Goal: Task Accomplishment & Management: Manage account settings

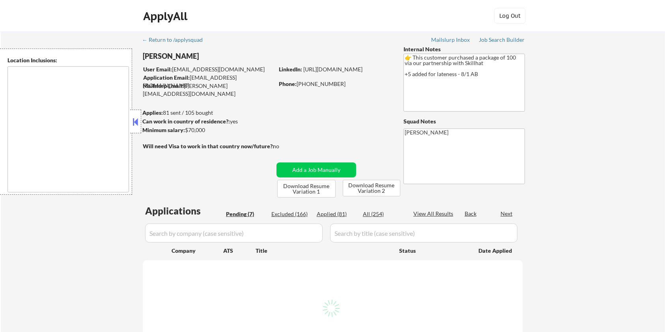
select select ""pending""
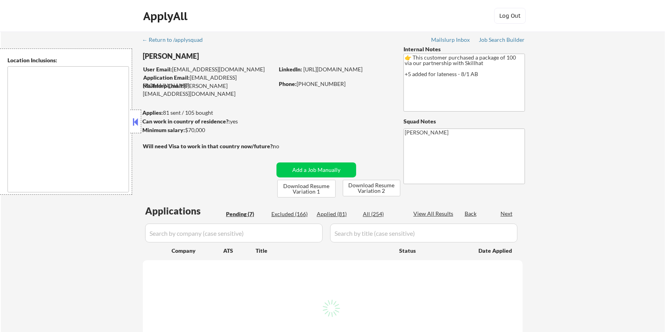
select select ""pending""
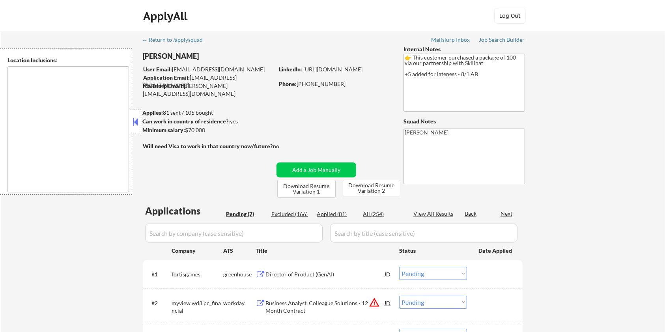
type textarea "country:CA"
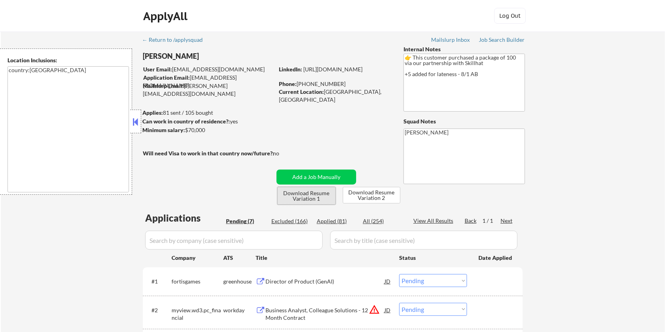
click at [320, 197] on button "Download Resume Variation 1" at bounding box center [306, 196] width 58 height 18
click at [361, 194] on button "Download Resume Variation 2" at bounding box center [372, 195] width 58 height 17
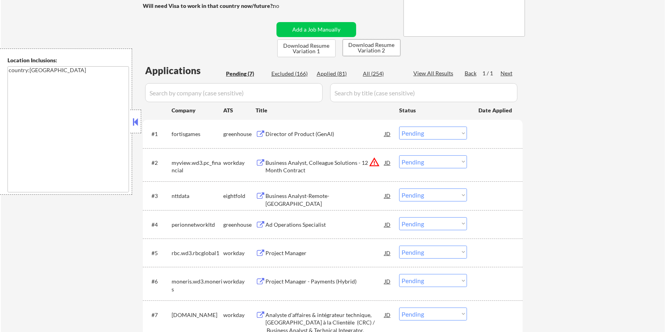
scroll to position [210, 0]
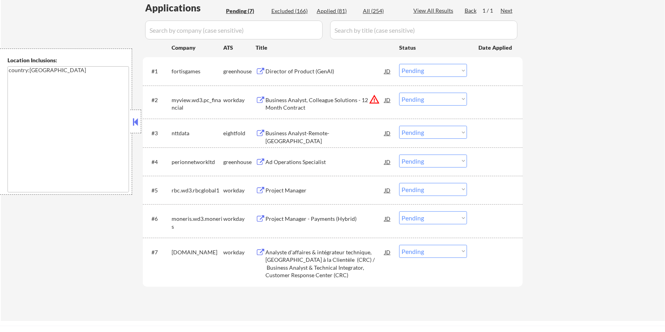
click at [294, 73] on div "Director of Product (GenAI)" at bounding box center [325, 71] width 119 height 8
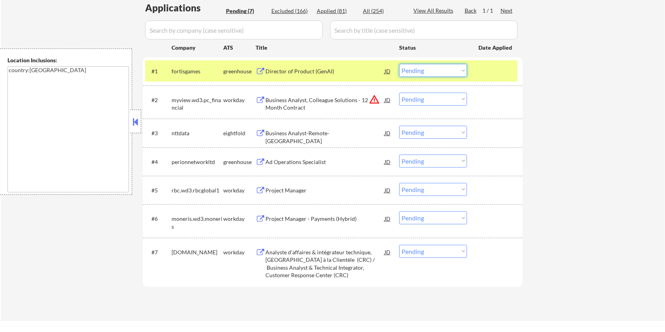
click at [443, 75] on select "Choose an option... Pending Applied Excluded (Questions) Excluded (Expired) Exc…" at bounding box center [433, 70] width 68 height 13
click at [399, 64] on select "Choose an option... Pending Applied Excluded (Questions) Excluded (Expired) Exc…" at bounding box center [433, 70] width 68 height 13
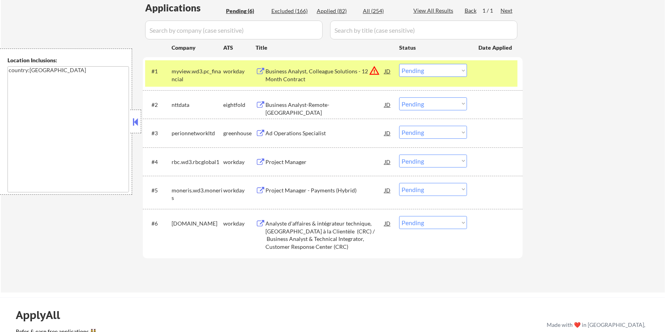
click at [314, 73] on div "Business Analyst, Colleague Solutions - 12 Month Contract" at bounding box center [325, 74] width 119 height 15
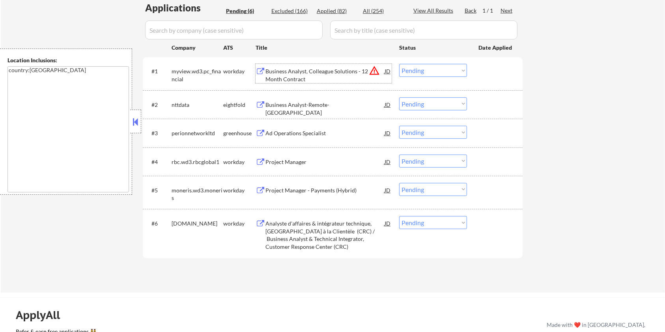
click at [417, 71] on select "Choose an option... Pending Applied Excluded (Questions) Excluded (Expired) Exc…" at bounding box center [433, 70] width 68 height 13
click at [399, 64] on select "Choose an option... Pending Applied Excluded (Questions) Excluded (Expired) Exc…" at bounding box center [433, 70] width 68 height 13
select select ""pending""
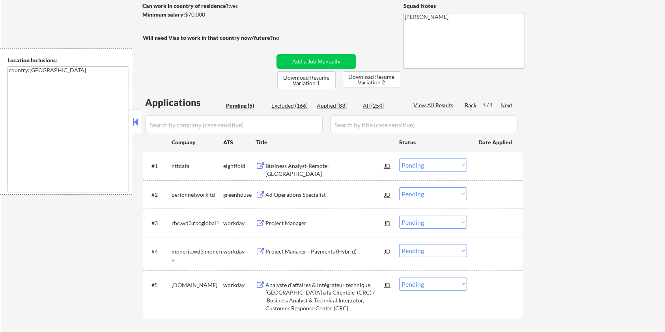
scroll to position [105, 0]
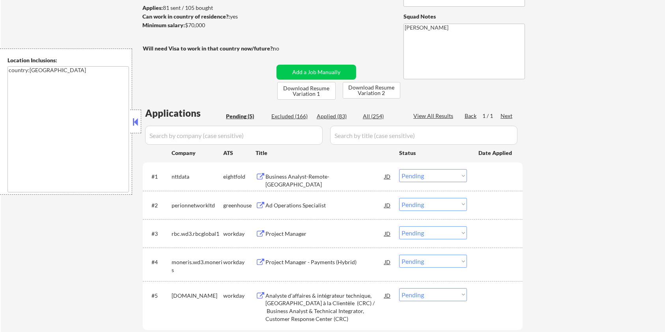
click at [272, 206] on div "Ad Operations Specialist" at bounding box center [325, 206] width 119 height 8
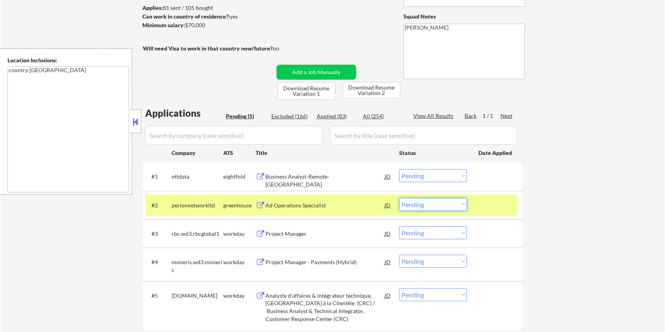
click at [436, 208] on select "Choose an option... Pending Applied Excluded (Questions) Excluded (Expired) Exc…" at bounding box center [433, 204] width 68 height 13
click at [399, 198] on select "Choose an option... Pending Applied Excluded (Questions) Excluded (Expired) Exc…" at bounding box center [433, 204] width 68 height 13
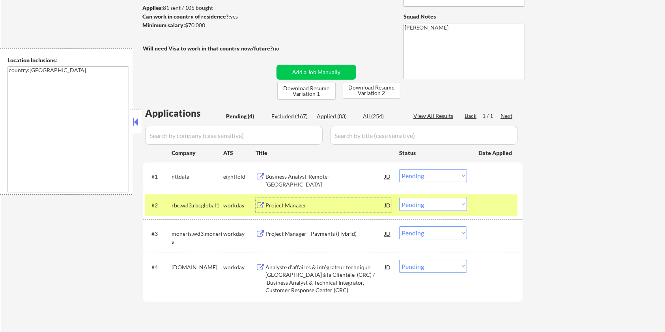
click at [304, 204] on div "Project Manager" at bounding box center [325, 206] width 119 height 8
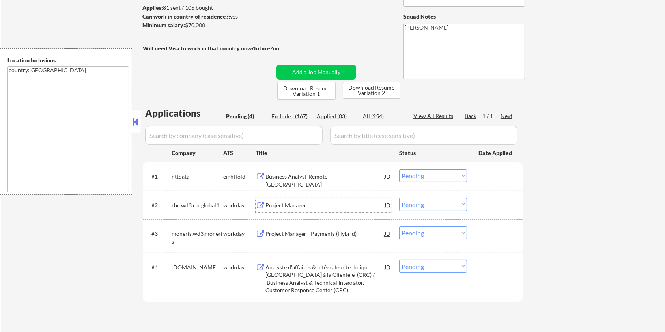
click at [422, 206] on select "Choose an option... Pending Applied Excluded (Questions) Excluded (Expired) Exc…" at bounding box center [433, 204] width 68 height 13
click at [399, 198] on select "Choose an option... Pending Applied Excluded (Questions) Excluded (Expired) Exc…" at bounding box center [433, 204] width 68 height 13
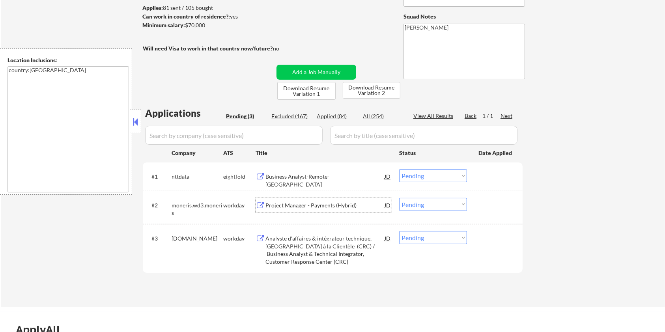
click at [273, 208] on div "Project Manager - Payments (Hybrid)" at bounding box center [325, 206] width 119 height 8
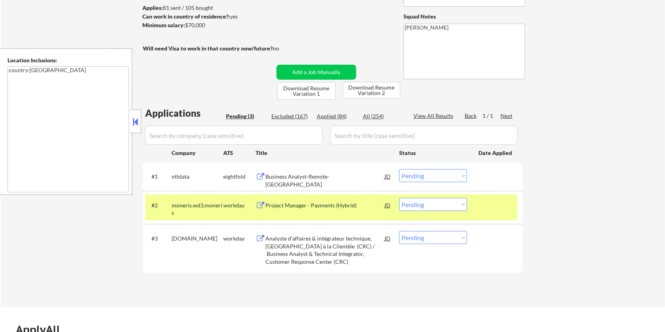
drag, startPoint x: 217, startPoint y: 27, endPoint x: 183, endPoint y: 28, distance: 33.9
click at [183, 28] on div "Minimum salary: $70,000" at bounding box center [207, 25] width 131 height 8
copy div ": $70,000"
click at [440, 206] on select "Choose an option... Pending Applied Excluded (Questions) Excluded (Expired) Exc…" at bounding box center [433, 204] width 68 height 13
click at [399, 198] on select "Choose an option... Pending Applied Excluded (Questions) Excluded (Expired) Exc…" at bounding box center [433, 204] width 68 height 13
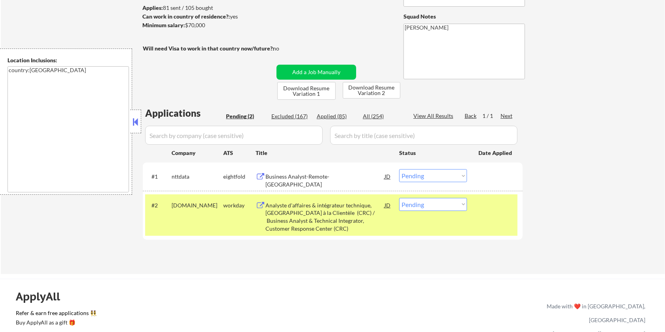
click at [328, 206] on div "Analyste d'affaires & intégrateur technique, Centre de Réponse à la Clientèle (…" at bounding box center [325, 217] width 119 height 31
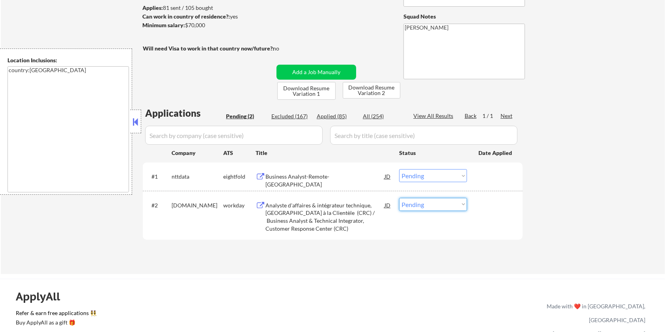
click at [431, 201] on select "Choose an option... Pending Applied Excluded (Questions) Excluded (Expired) Exc…" at bounding box center [433, 204] width 68 height 13
select select ""excluded__bad_match_""
click at [399, 198] on select "Choose an option... Pending Applied Excluded (Questions) Excluded (Expired) Exc…" at bounding box center [433, 204] width 68 height 13
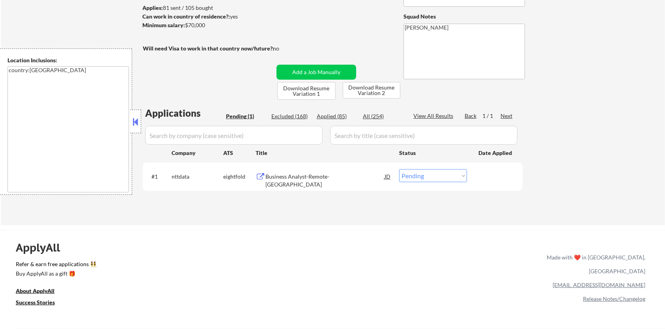
click at [280, 176] on div "Business Analyst-Remote-Halifax" at bounding box center [325, 180] width 119 height 15
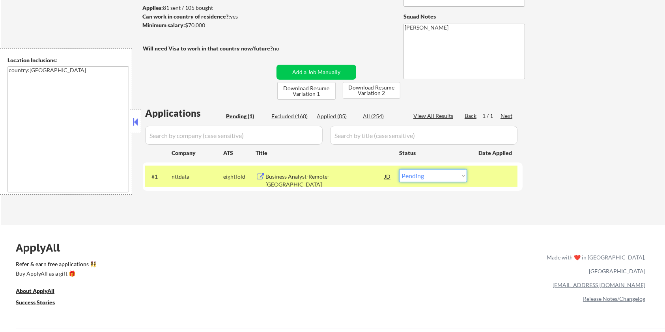
click at [433, 175] on select "Choose an option... Pending Applied Excluded (Questions) Excluded (Expired) Exc…" at bounding box center [433, 175] width 68 height 13
select select ""excluded__bad_match_""
click at [399, 169] on select "Choose an option... Pending Applied Excluded (Questions) Excluded (Expired) Exc…" at bounding box center [433, 175] width 68 height 13
